Goal: Information Seeking & Learning: Check status

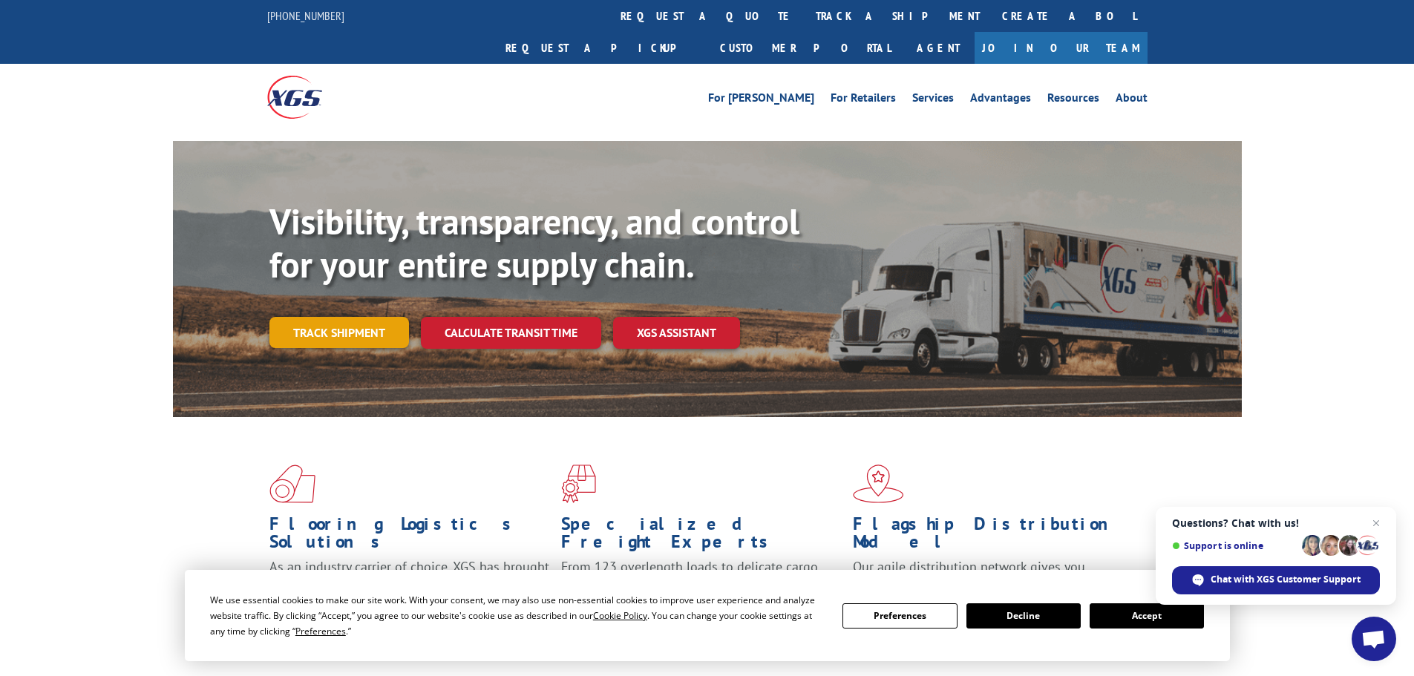
click at [353, 317] on link "Track shipment" at bounding box center [340, 332] width 140 height 31
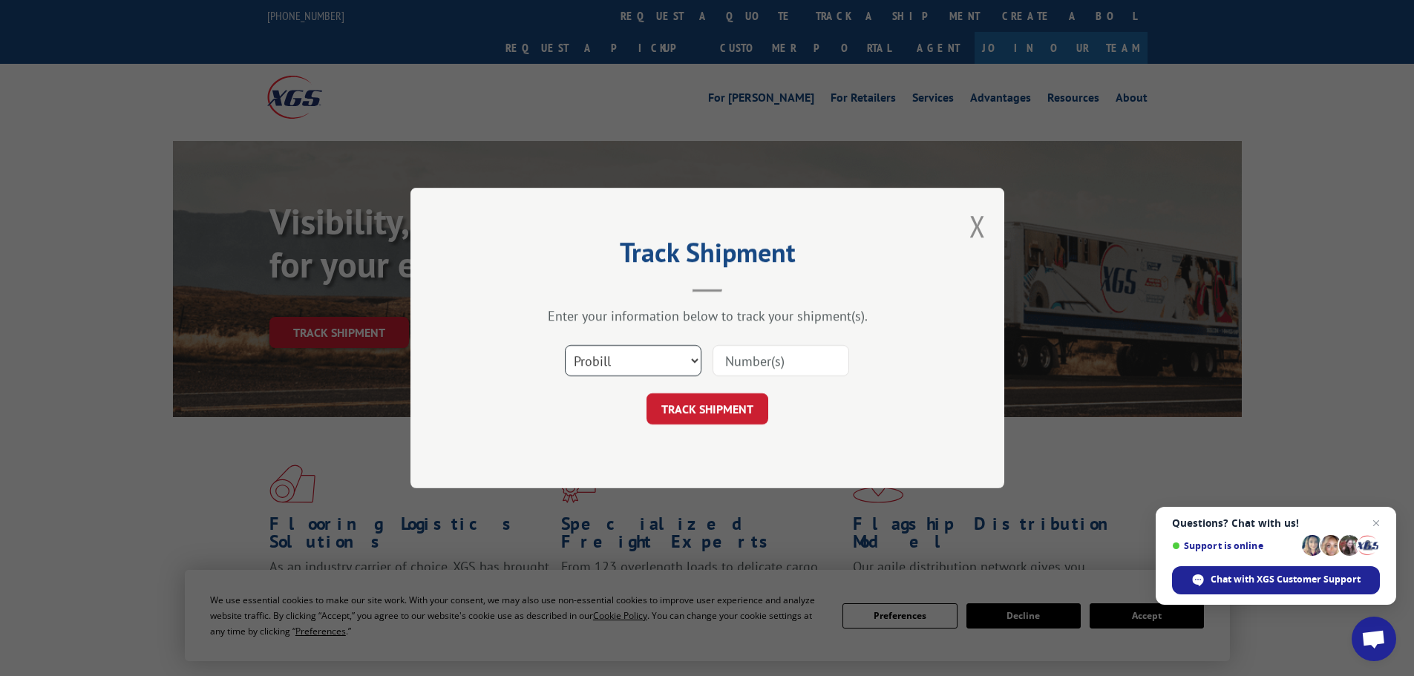
click at [687, 358] on select "Select category... Probill BOL PO" at bounding box center [633, 360] width 137 height 31
select select "po"
click at [565, 345] on select "Select category... Probill BOL PO" at bounding box center [633, 360] width 137 height 31
click at [758, 358] on input at bounding box center [781, 360] width 137 height 31
type input "03519900"
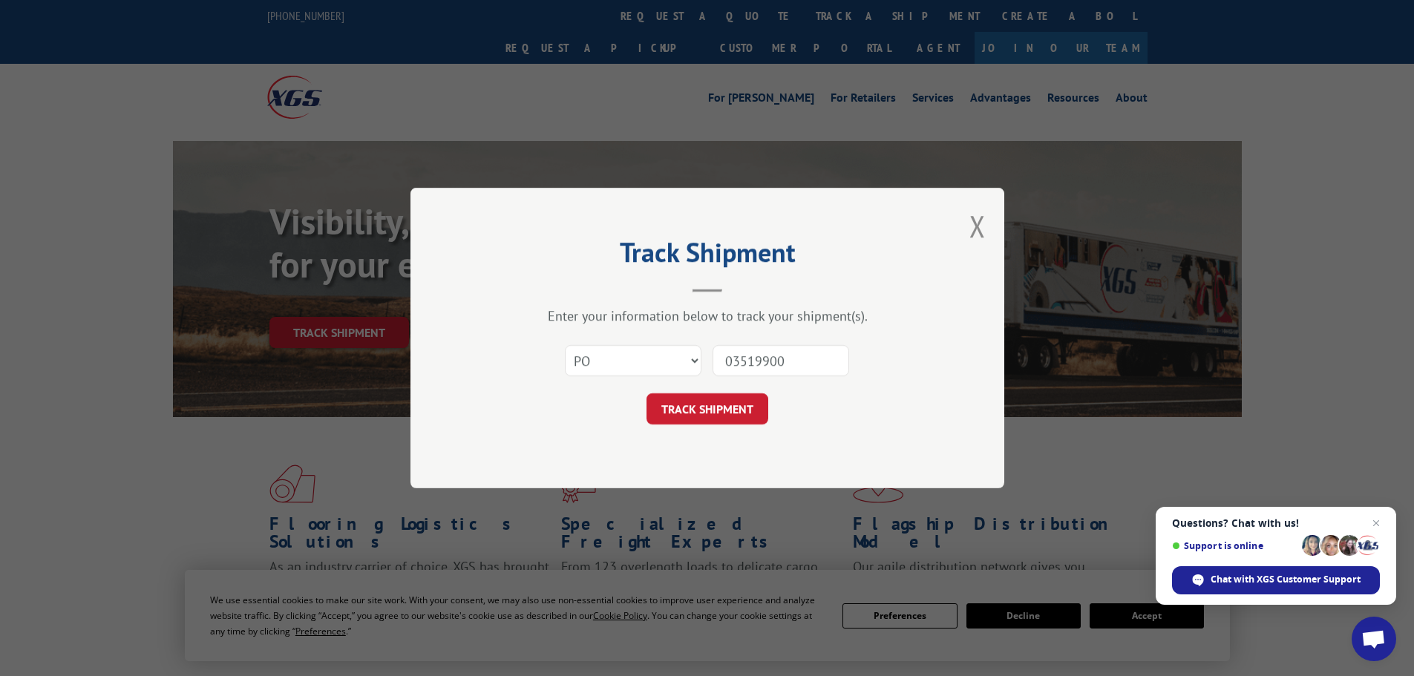
click at [647, 394] on button "TRACK SHIPMENT" at bounding box center [708, 409] width 122 height 31
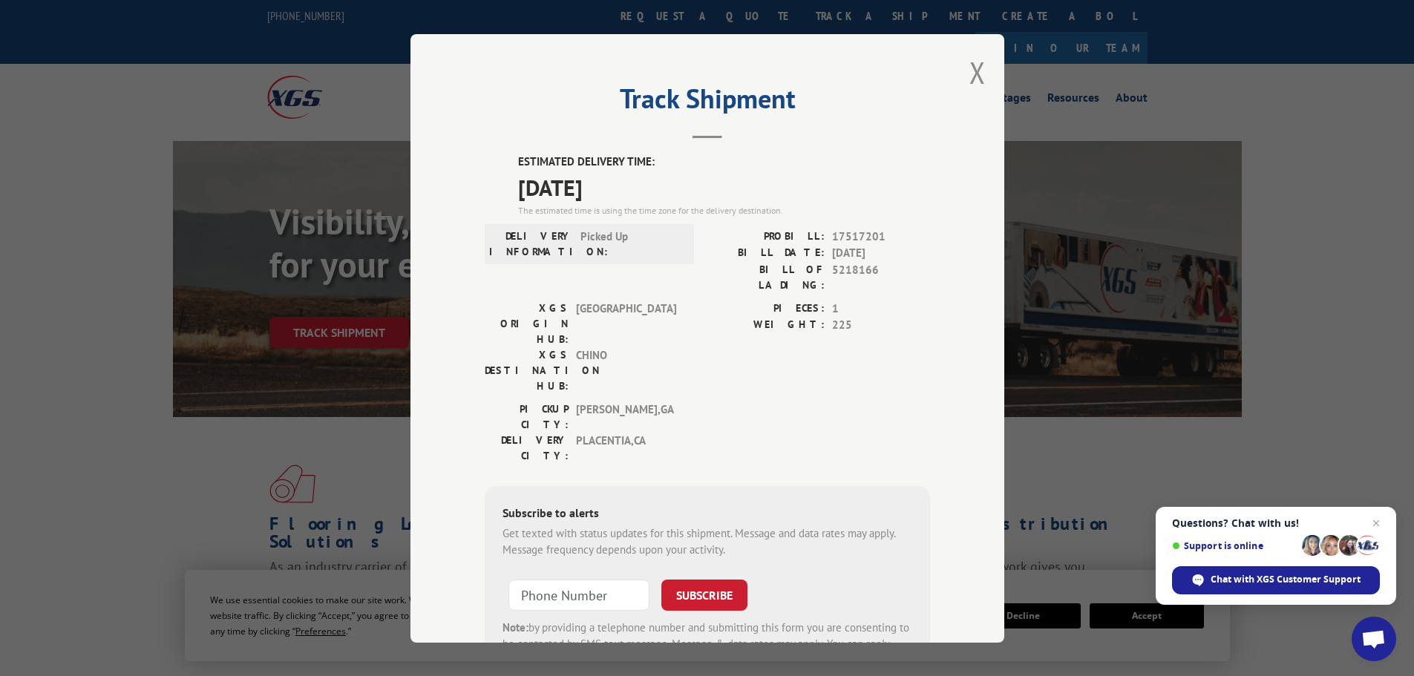
click at [982, 76] on div "Track Shipment ESTIMATED DELIVERY TIME: [DATE] The estimated time is using the …" at bounding box center [708, 338] width 594 height 609
click at [971, 76] on button "Close modal" at bounding box center [978, 72] width 16 height 39
